Goal: Transaction & Acquisition: Purchase product/service

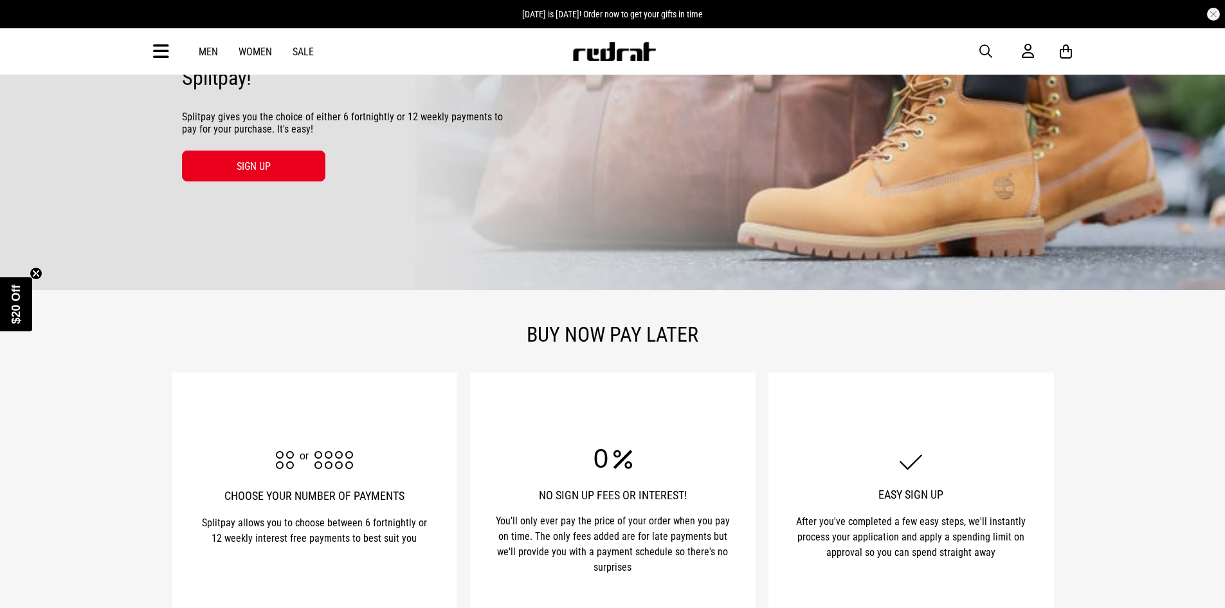
scroll to position [193, 0]
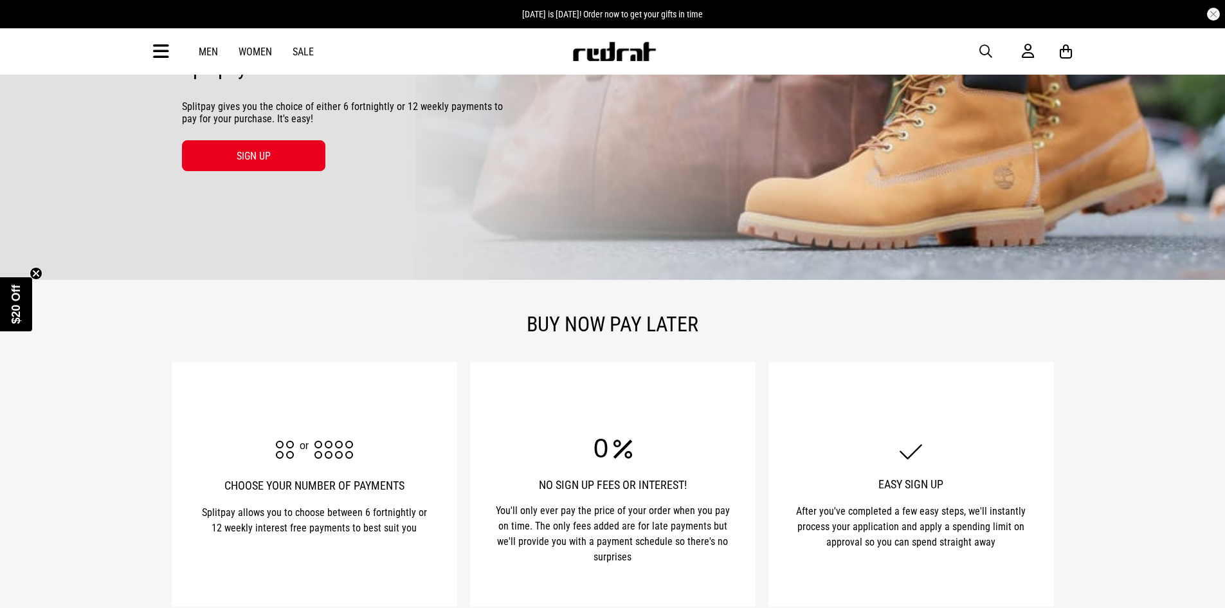
click at [203, 60] on div "Men Women Sale Sign in New Back Footwear Back Mens Back Womens Back Youth & Kid…" at bounding box center [612, 51] width 939 height 46
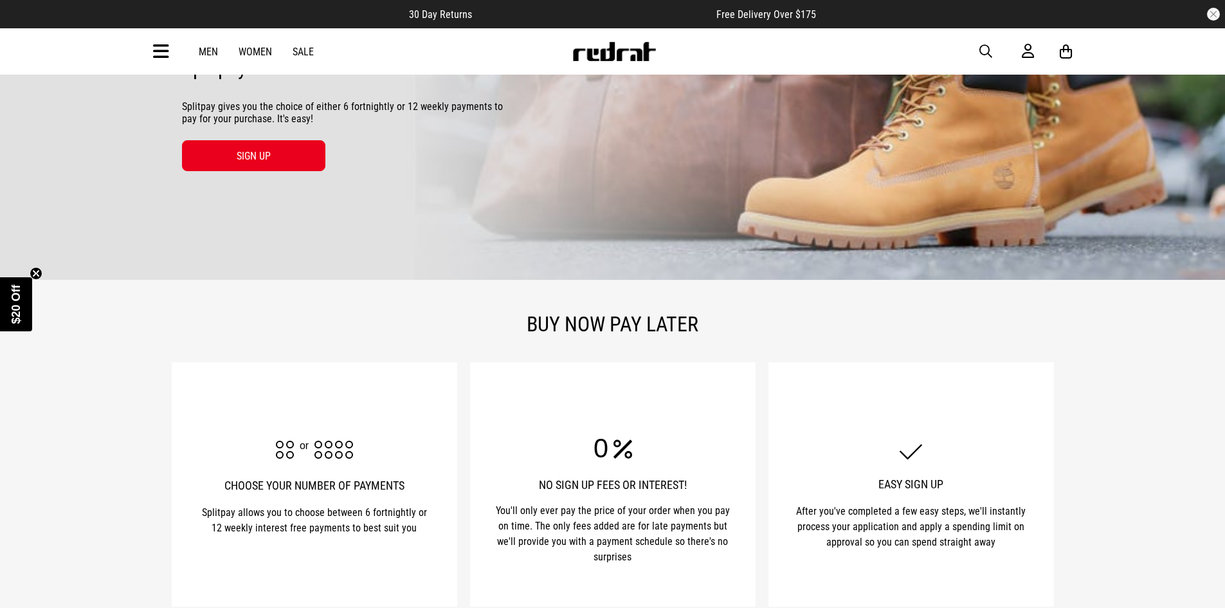
click at [210, 48] on link "Men" at bounding box center [208, 52] width 19 height 12
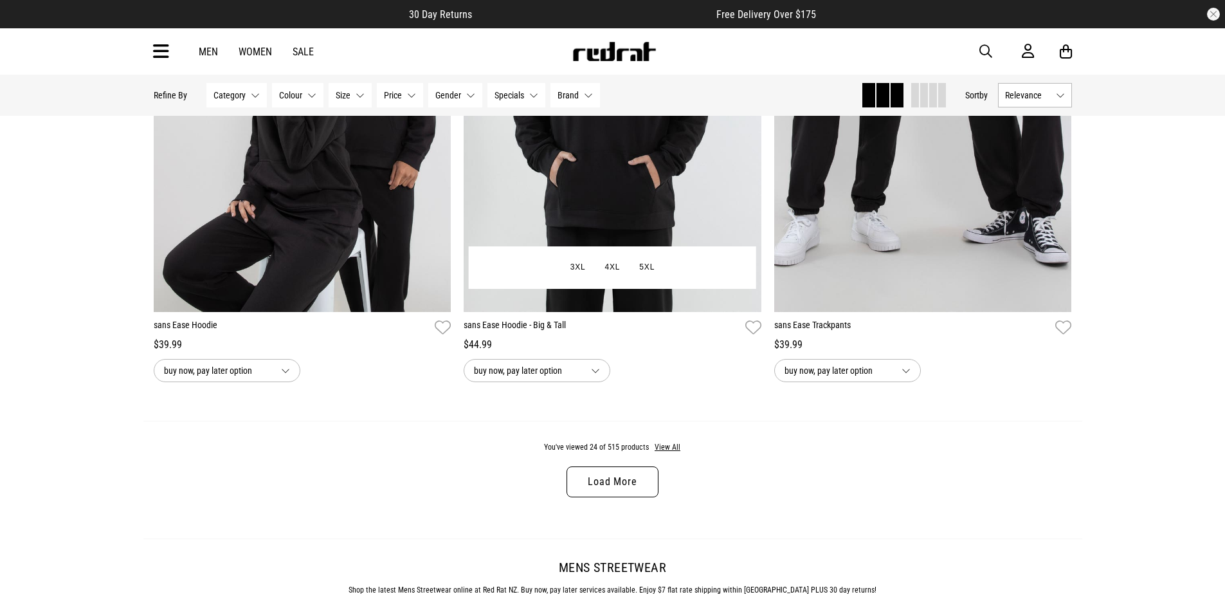
scroll to position [3923, 0]
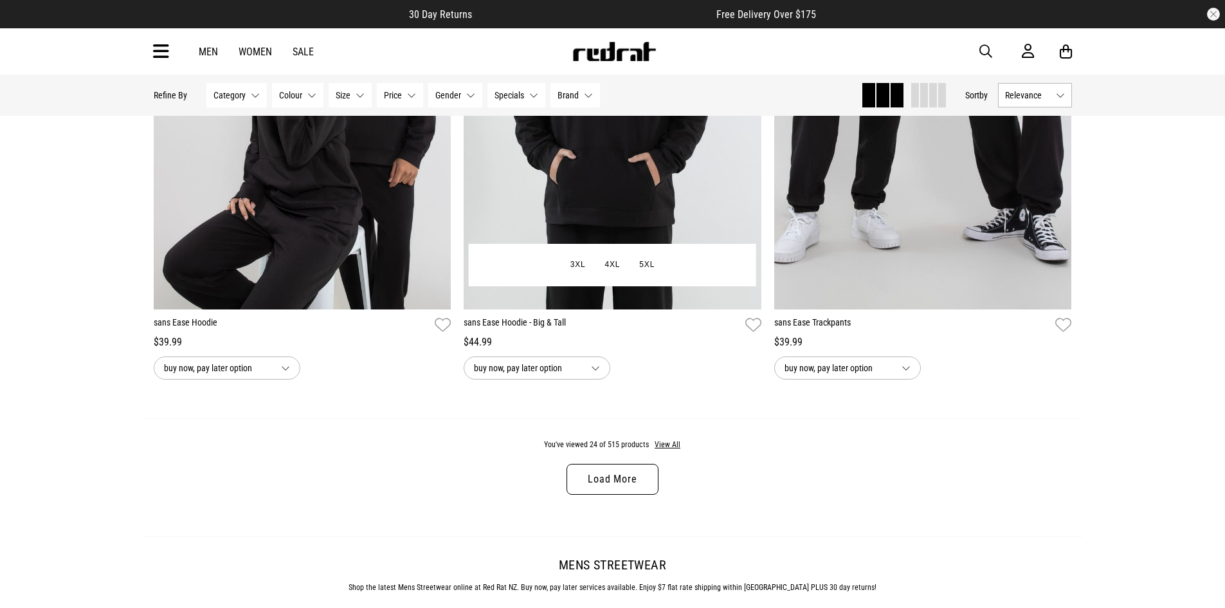
drag, startPoint x: 494, startPoint y: 336, endPoint x: 473, endPoint y: 349, distance: 24.3
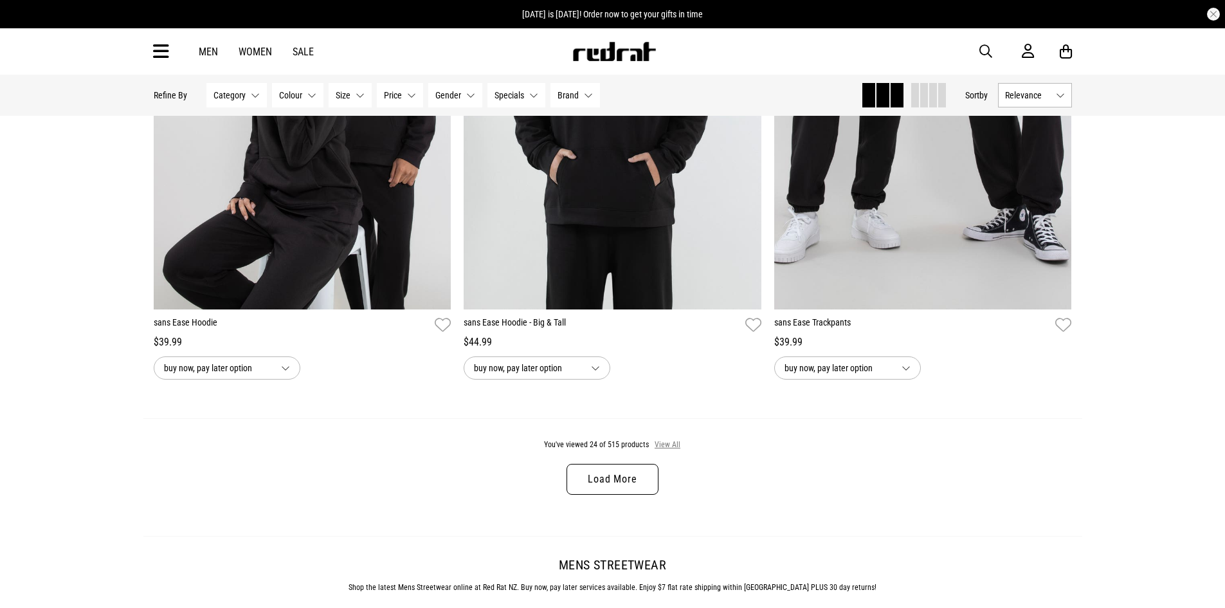
drag, startPoint x: 473, startPoint y: 349, endPoint x: 678, endPoint y: 446, distance: 227.0
click at [678, 446] on button "View All" at bounding box center [667, 445] width 27 height 12
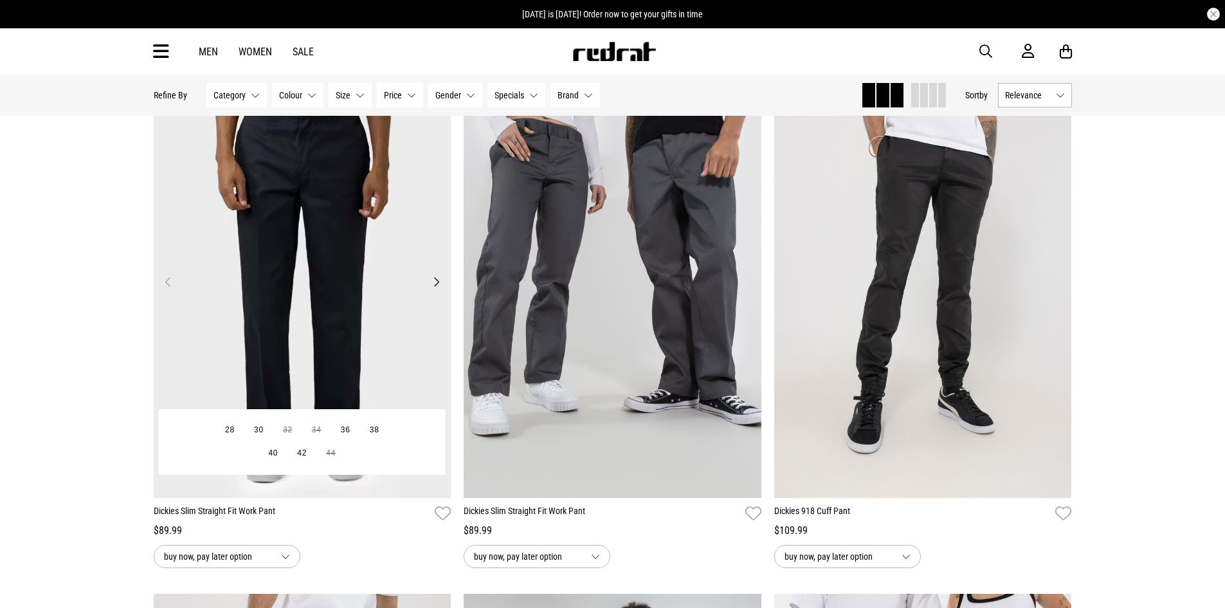
scroll to position [7332, 0]
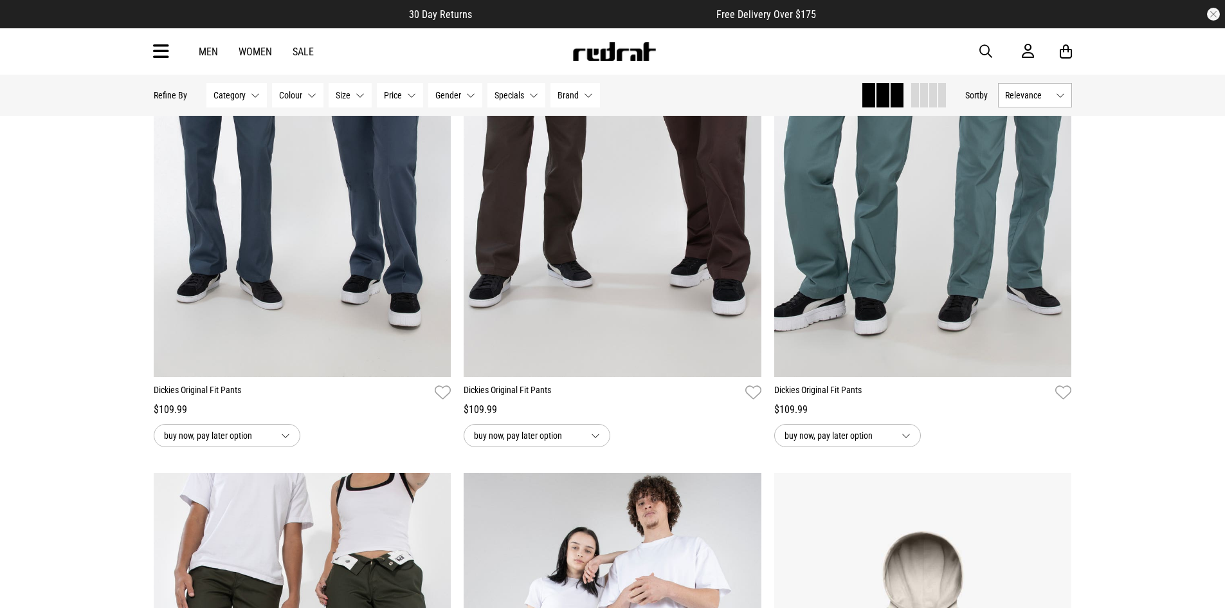
scroll to position [8682, 0]
